Goal: Task Accomplishment & Management: Use online tool/utility

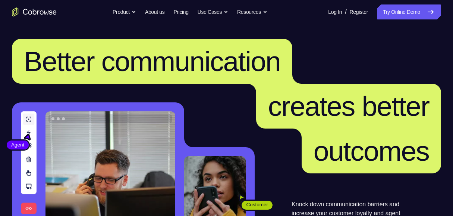
click at [400, 12] on link "Try Online Demo" at bounding box center [409, 11] width 64 height 15
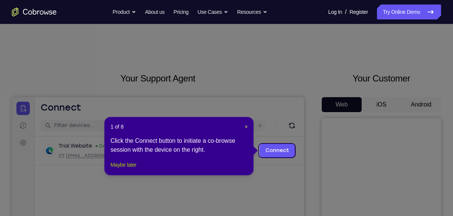
drag, startPoint x: 123, startPoint y: 176, endPoint x: 285, endPoint y: 40, distance: 211.4
click at [123, 169] on button "Maybe later" at bounding box center [123, 164] width 26 height 9
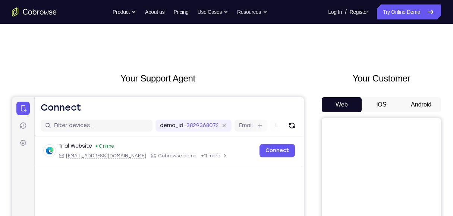
click at [421, 102] on button "Android" at bounding box center [421, 104] width 40 height 15
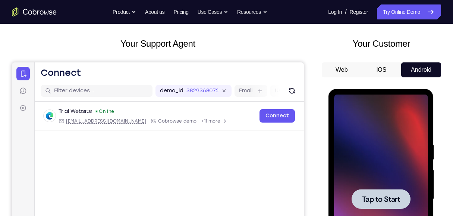
scroll to position [124, 0]
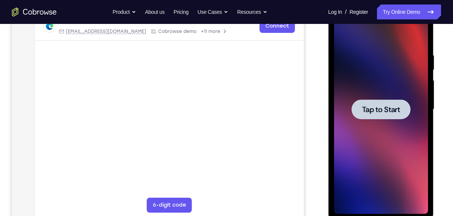
click at [382, 152] on div at bounding box center [381, 109] width 94 height 209
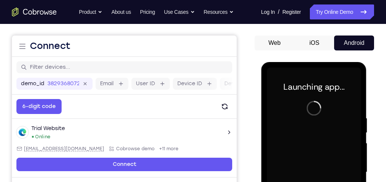
scroll to position [188, 0]
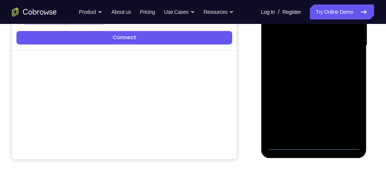
click at [315, 146] on div at bounding box center [313, 45] width 94 height 209
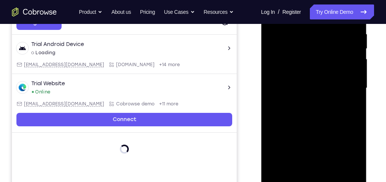
click at [344, 157] on div at bounding box center [313, 88] width 94 height 209
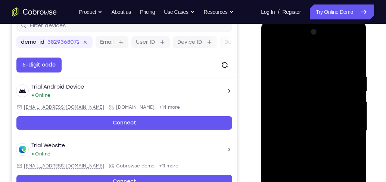
scroll to position [81, 0]
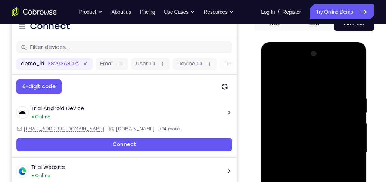
click at [307, 80] on div at bounding box center [313, 152] width 94 height 209
click at [343, 149] on div at bounding box center [313, 152] width 94 height 209
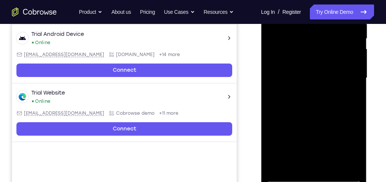
scroll to position [188, 0]
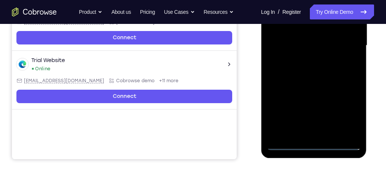
click at [320, 134] on div at bounding box center [313, 45] width 94 height 209
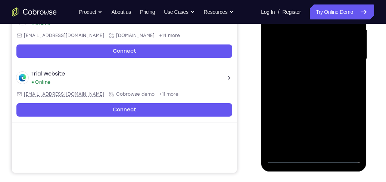
scroll to position [167, 0]
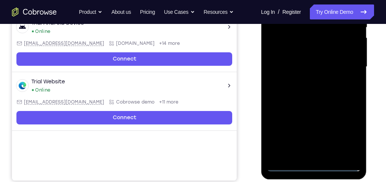
click at [307, 62] on div at bounding box center [313, 66] width 94 height 209
click at [314, 66] on div at bounding box center [313, 66] width 94 height 209
click at [332, 93] on div at bounding box center [313, 66] width 94 height 209
click at [329, 87] on div at bounding box center [313, 66] width 94 height 209
click at [330, 92] on div at bounding box center [313, 66] width 94 height 209
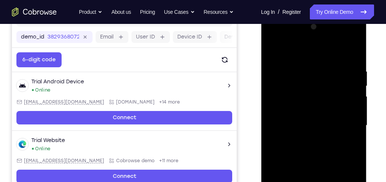
scroll to position [103, 0]
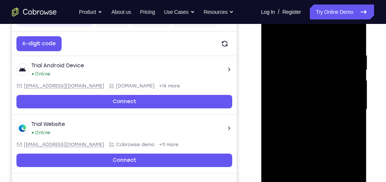
click at [315, 140] on div at bounding box center [313, 109] width 94 height 209
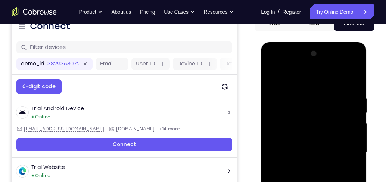
scroll to position [145, 0]
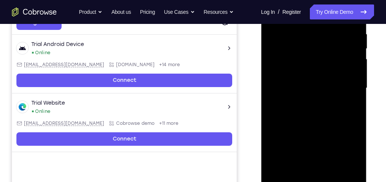
click at [332, 175] on div at bounding box center [313, 88] width 94 height 209
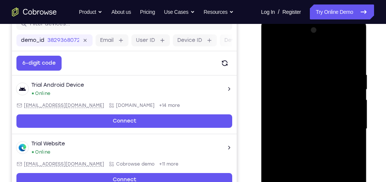
scroll to position [103, 0]
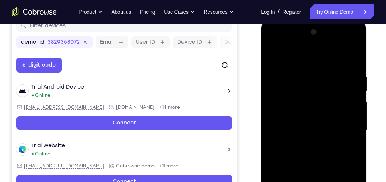
click at [323, 172] on div at bounding box center [313, 130] width 94 height 209
click at [318, 127] on div at bounding box center [313, 130] width 94 height 209
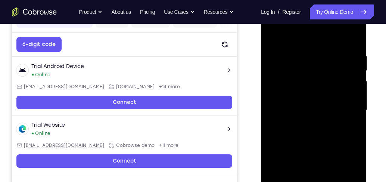
scroll to position [145, 0]
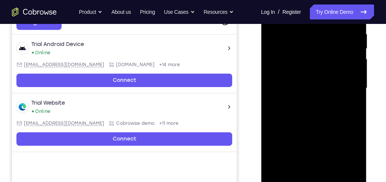
click at [308, 174] on div at bounding box center [313, 88] width 94 height 209
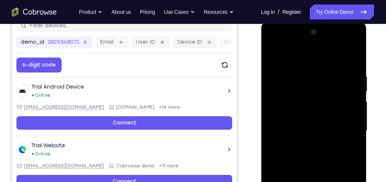
click at [274, 57] on div at bounding box center [313, 130] width 94 height 209
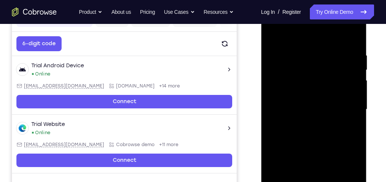
click at [315, 123] on div at bounding box center [313, 109] width 94 height 209
click at [273, 34] on div at bounding box center [313, 109] width 94 height 209
click at [305, 140] on div at bounding box center [313, 109] width 94 height 209
click at [272, 37] on div at bounding box center [313, 109] width 94 height 209
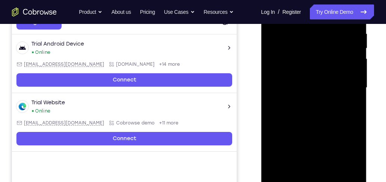
scroll to position [167, 0]
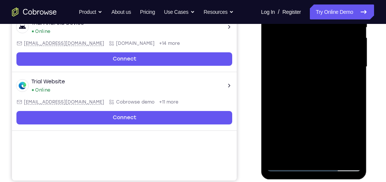
click at [312, 109] on div at bounding box center [313, 66] width 94 height 209
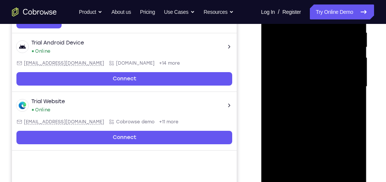
scroll to position [124, 0]
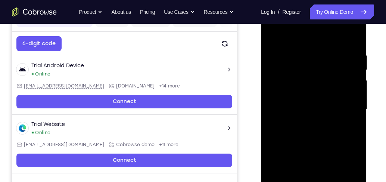
click at [273, 37] on div at bounding box center [313, 109] width 94 height 209
click at [272, 36] on div at bounding box center [313, 109] width 94 height 209
click at [308, 54] on div at bounding box center [313, 109] width 94 height 209
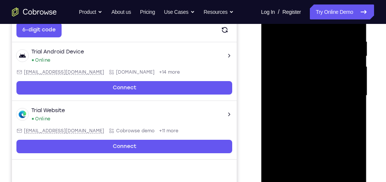
scroll to position [145, 0]
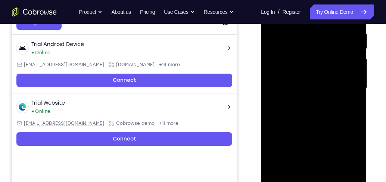
click at [310, 173] on div at bounding box center [313, 88] width 94 height 209
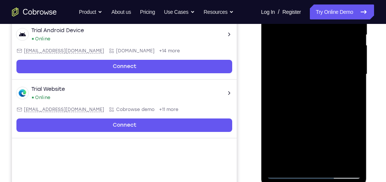
scroll to position [167, 0]
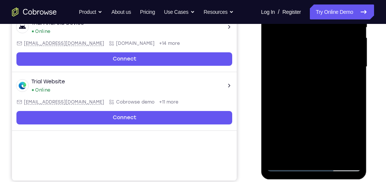
click at [288, 165] on div at bounding box center [313, 66] width 94 height 209
click at [348, 152] on div at bounding box center [313, 66] width 94 height 209
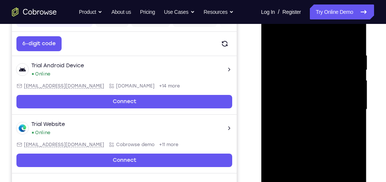
click at [348, 112] on div at bounding box center [313, 109] width 94 height 209
click at [350, 104] on div at bounding box center [313, 109] width 94 height 209
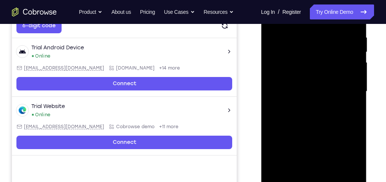
scroll to position [167, 0]
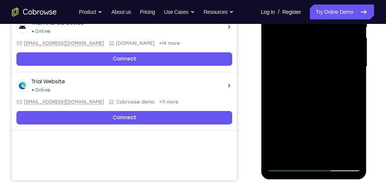
click at [352, 153] on div at bounding box center [313, 66] width 94 height 209
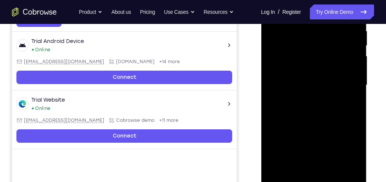
scroll to position [124, 0]
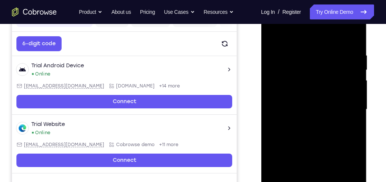
click at [350, 120] on div at bounding box center [313, 109] width 94 height 209
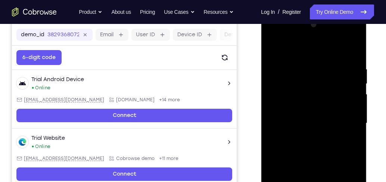
scroll to position [103, 0]
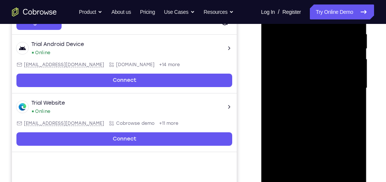
click at [353, 172] on div at bounding box center [313, 88] width 94 height 209
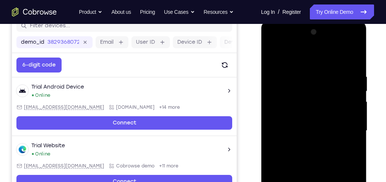
click at [351, 141] on div at bounding box center [313, 130] width 94 height 209
click at [351, 56] on div at bounding box center [313, 130] width 94 height 209
click at [354, 53] on div at bounding box center [313, 130] width 94 height 209
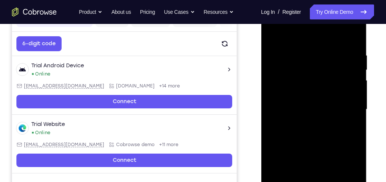
scroll to position [124, 0]
click at [274, 35] on div at bounding box center [313, 109] width 94 height 209
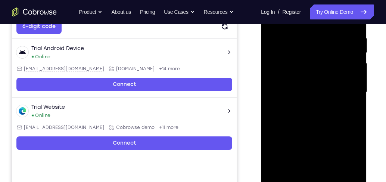
scroll to position [167, 0]
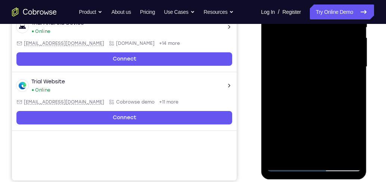
click at [333, 156] on div at bounding box center [313, 66] width 94 height 209
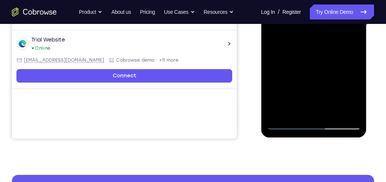
scroll to position [209, 0]
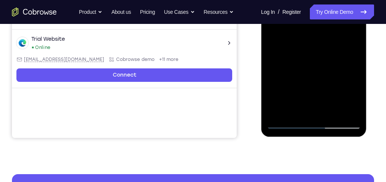
drag, startPoint x: 308, startPoint y: 106, endPoint x: 309, endPoint y: 50, distance: 55.6
click at [309, 50] on div at bounding box center [313, 24] width 94 height 209
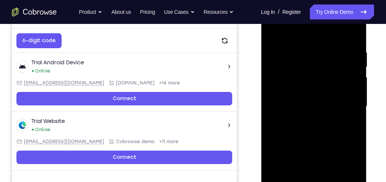
scroll to position [124, 0]
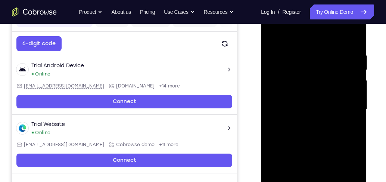
click at [273, 37] on div at bounding box center [313, 109] width 94 height 209
click at [298, 49] on div at bounding box center [313, 109] width 94 height 209
click at [349, 92] on div at bounding box center [313, 109] width 94 height 209
click at [351, 40] on div at bounding box center [313, 109] width 94 height 209
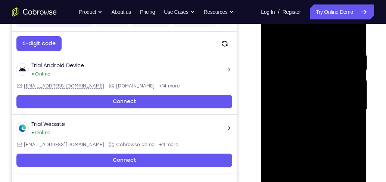
drag, startPoint x: 326, startPoint y: 53, endPoint x: 330, endPoint y: 168, distance: 115.7
click at [330, 168] on div at bounding box center [313, 109] width 94 height 209
drag, startPoint x: 320, startPoint y: 62, endPoint x: 322, endPoint y: 186, distance: 123.4
click at [322, 186] on div at bounding box center [313, 109] width 94 height 209
click at [304, 55] on div at bounding box center [313, 109] width 94 height 209
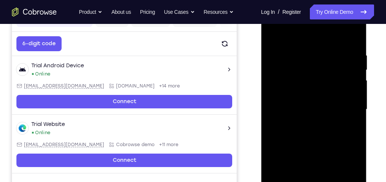
click at [351, 75] on div at bounding box center [313, 109] width 94 height 209
click at [274, 87] on div at bounding box center [313, 109] width 94 height 209
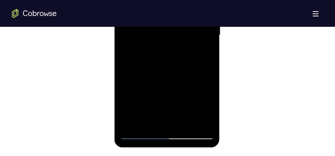
scroll to position [441, 0]
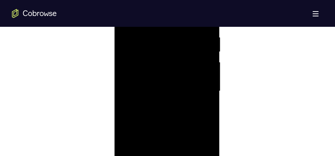
click at [207, 84] on div at bounding box center [167, 91] width 94 height 209
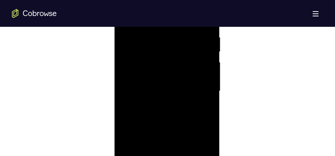
click at [207, 84] on div at bounding box center [167, 91] width 94 height 209
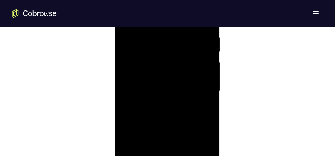
click at [207, 84] on div at bounding box center [167, 91] width 94 height 209
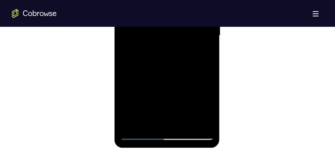
scroll to position [497, 0]
click at [197, 122] on div at bounding box center [167, 35] width 94 height 209
click at [161, 121] on div at bounding box center [167, 35] width 94 height 209
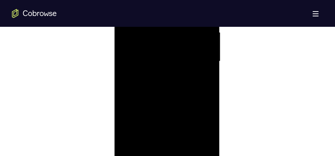
scroll to position [516, 0]
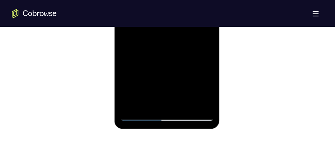
click at [139, 114] on div at bounding box center [167, 16] width 94 height 209
click at [204, 103] on div at bounding box center [167, 16] width 94 height 209
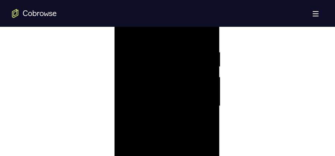
scroll to position [423, 0]
click at [204, 98] on div at bounding box center [167, 110] width 94 height 209
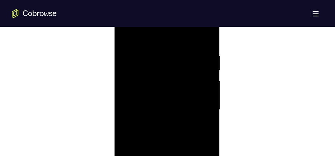
click at [204, 98] on div at bounding box center [167, 110] width 94 height 209
click at [204, 98] on div at bounding box center [167, 91] width 94 height 209
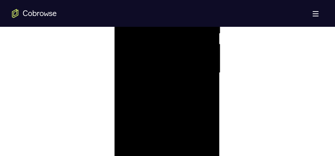
scroll to position [460, 0]
click at [204, 98] on div at bounding box center [167, 72] width 94 height 209
click at [204, 98] on div at bounding box center [167, 110] width 94 height 209
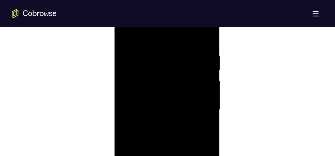
click at [205, 67] on div at bounding box center [167, 110] width 94 height 209
click at [207, 37] on div at bounding box center [167, 110] width 94 height 209
drag, startPoint x: 193, startPoint y: 53, endPoint x: 198, endPoint y: 153, distance: 100.1
click at [198, 153] on div at bounding box center [167, 72] width 94 height 209
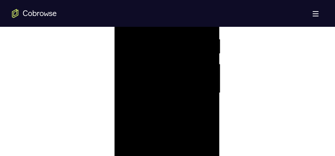
scroll to position [441, 0]
click at [151, 33] on div at bounding box center [167, 91] width 94 height 209
click at [206, 81] on div at bounding box center [167, 110] width 94 height 209
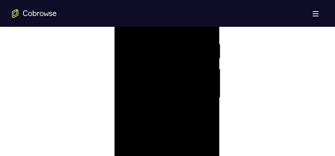
scroll to position [441, 0]
click at [204, 83] on div at bounding box center [167, 54] width 94 height 209
drag, startPoint x: 204, startPoint y: 104, endPoint x: 127, endPoint y: 84, distance: 79.8
click at [127, 84] on div at bounding box center [167, 128] width 94 height 209
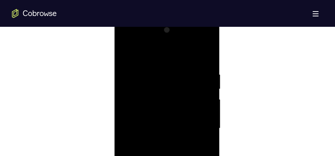
click at [206, 54] on div at bounding box center [167, 128] width 94 height 209
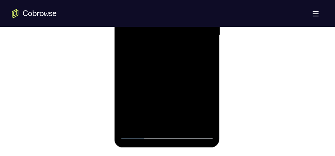
click at [185, 121] on div at bounding box center [167, 35] width 94 height 209
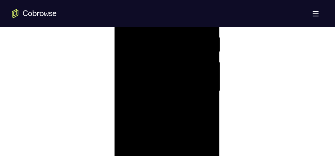
click at [158, 83] on div at bounding box center [167, 91] width 94 height 209
click at [126, 37] on div at bounding box center [167, 110] width 94 height 209
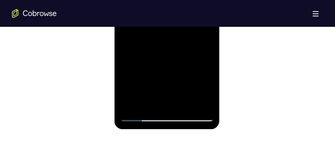
scroll to position [516, 0]
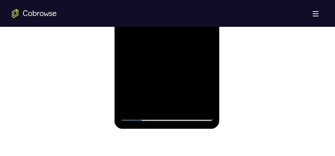
drag, startPoint x: 166, startPoint y: 44, endPoint x: 170, endPoint y: 29, distance: 15.3
click at [168, 30] on div at bounding box center [167, 16] width 94 height 209
drag, startPoint x: 176, startPoint y: 60, endPoint x: 173, endPoint y: 33, distance: 26.6
click at [172, 28] on div at bounding box center [167, 16] width 94 height 209
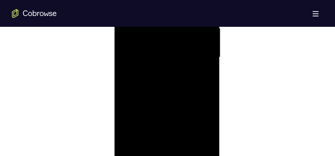
scroll to position [441, 0]
drag, startPoint x: 166, startPoint y: 75, endPoint x: 166, endPoint y: 113, distance: 38.4
click at [166, 113] on div at bounding box center [167, 91] width 94 height 209
drag, startPoint x: 173, startPoint y: 60, endPoint x: 174, endPoint y: 95, distance: 35.1
click at [174, 95] on div at bounding box center [167, 91] width 94 height 209
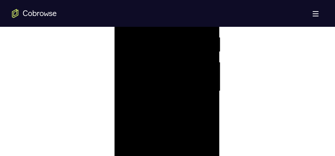
click at [208, 88] on div at bounding box center [167, 91] width 94 height 209
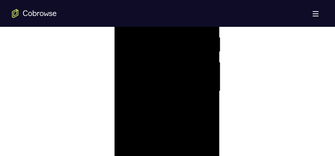
click at [208, 88] on div at bounding box center [167, 91] width 94 height 209
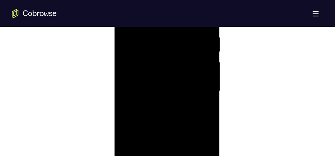
click at [208, 88] on div at bounding box center [167, 91] width 94 height 209
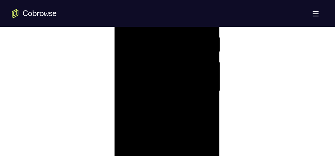
click at [208, 88] on div at bounding box center [167, 91] width 94 height 209
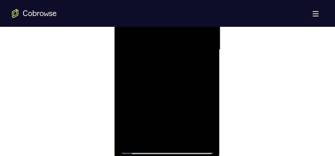
scroll to position [516, 0]
